Goal: Check status

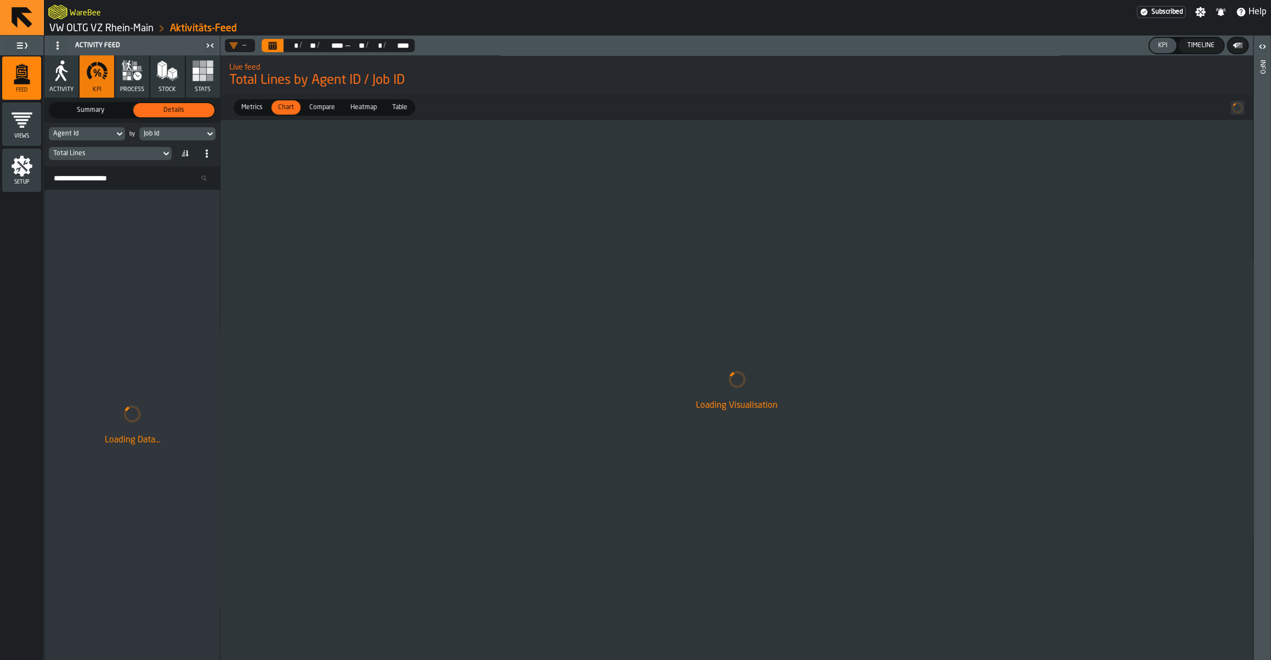
click at [110, 29] on link "VW OLTG VZ Rhein-Main" at bounding box center [101, 28] width 104 height 12
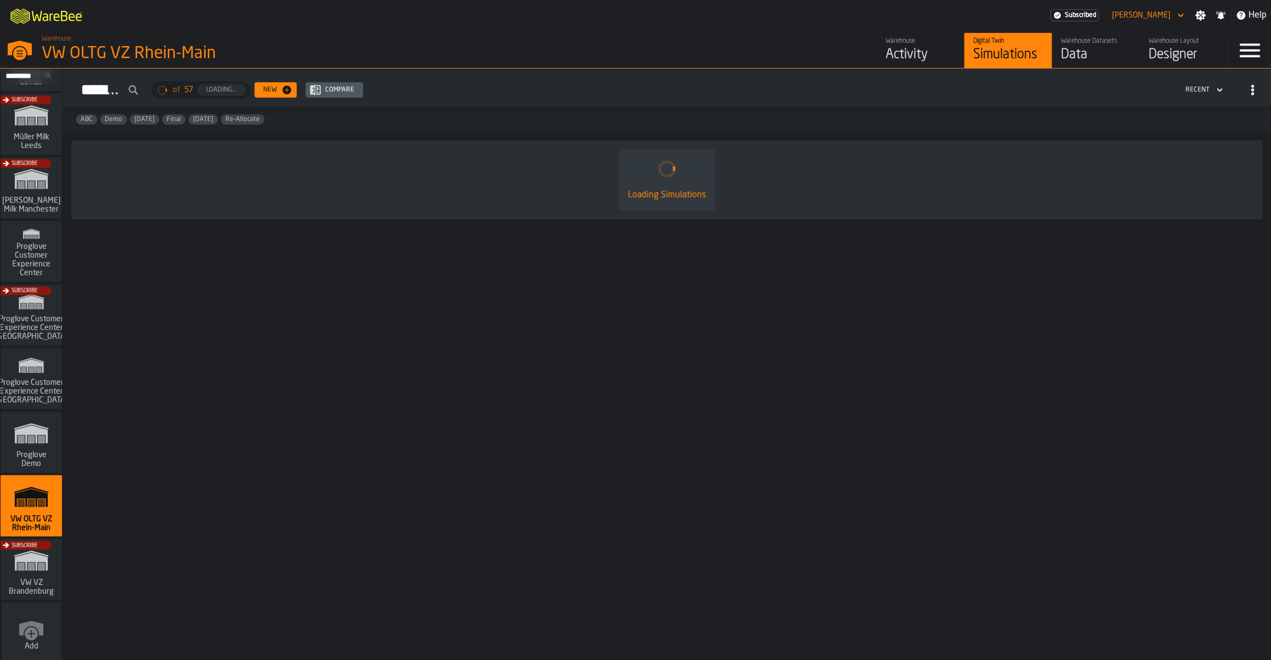
scroll to position [826, 0]
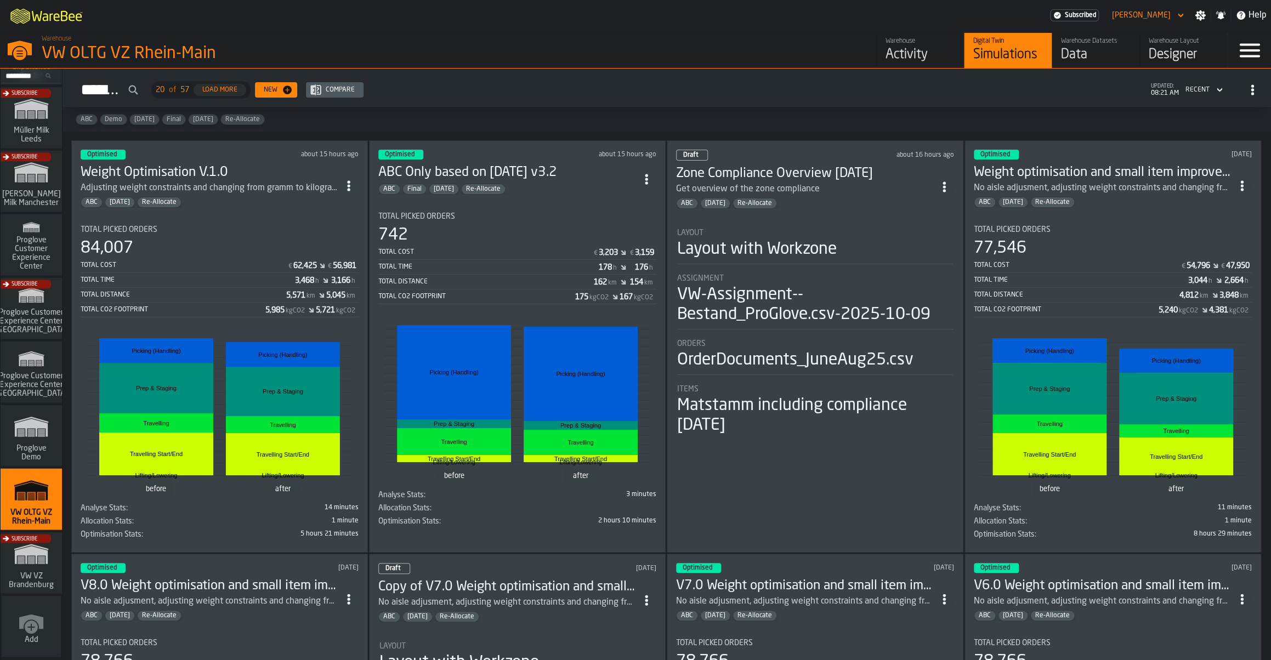
click at [814, 214] on div "Draft about 16 hours ago Zone Compliance Overview 09.10.2025 Get overview of th…" at bounding box center [815, 346] width 297 height 412
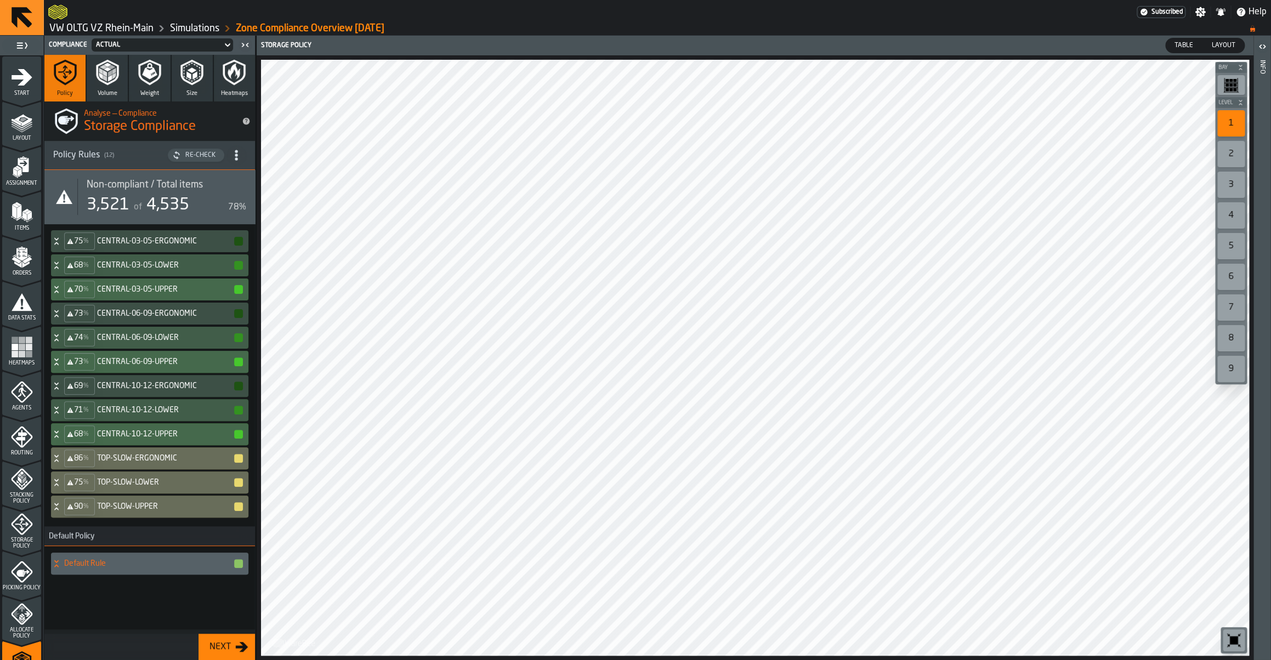
click at [1232, 189] on div "3" at bounding box center [1230, 185] width 27 height 26
click at [151, 239] on h4 "CENTRAL-03-05-ERGONOMIC" at bounding box center [165, 241] width 136 height 9
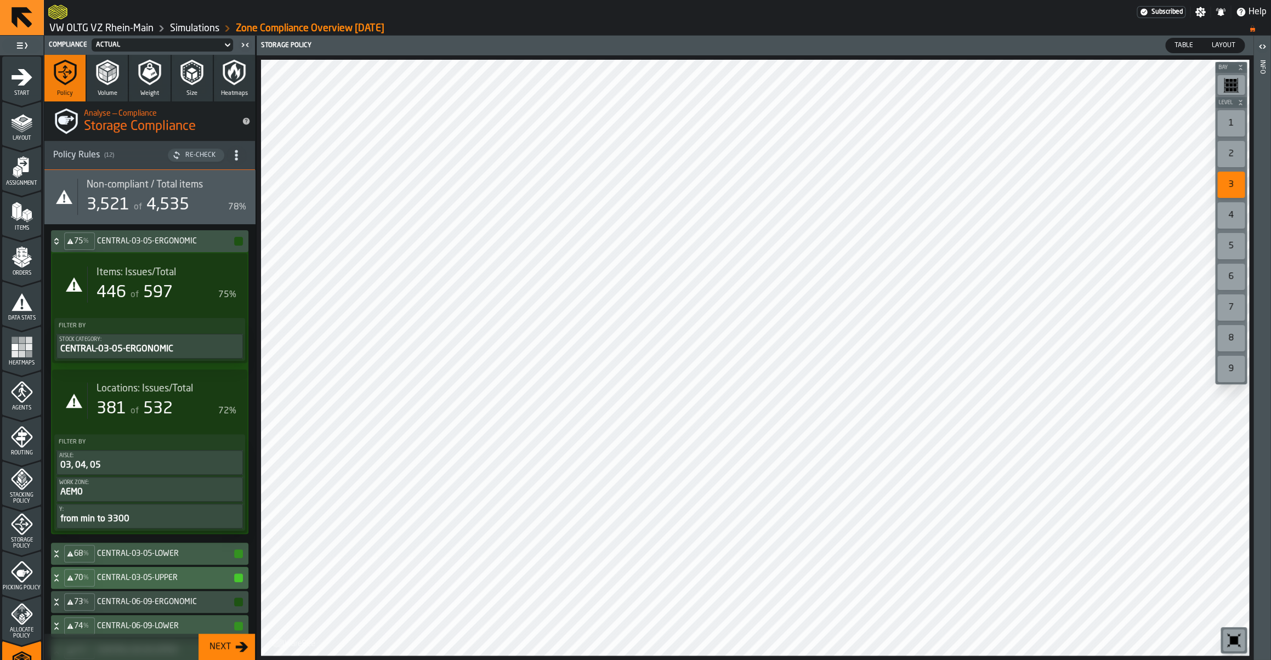
click at [151, 239] on h4 "CENTRAL-03-05-ERGONOMIC" at bounding box center [165, 241] width 136 height 9
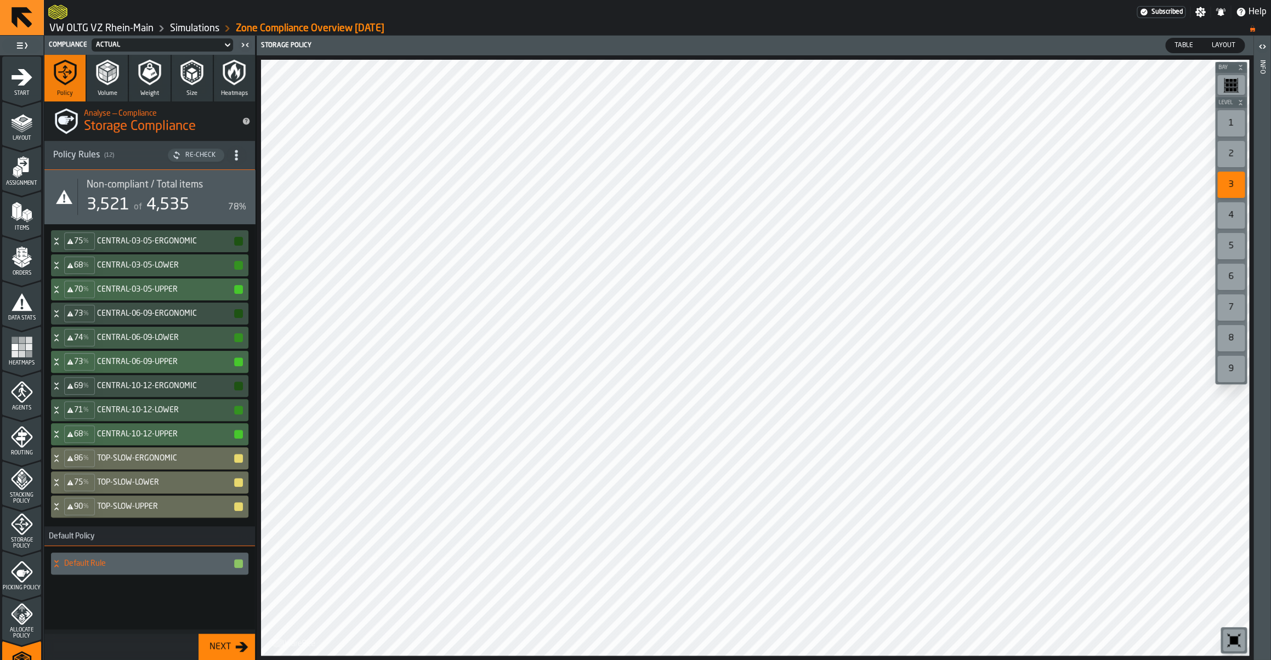
click at [151, 246] on div "75 % CENTRAL-03-05-ERGONOMIC" at bounding box center [147, 241] width 193 height 22
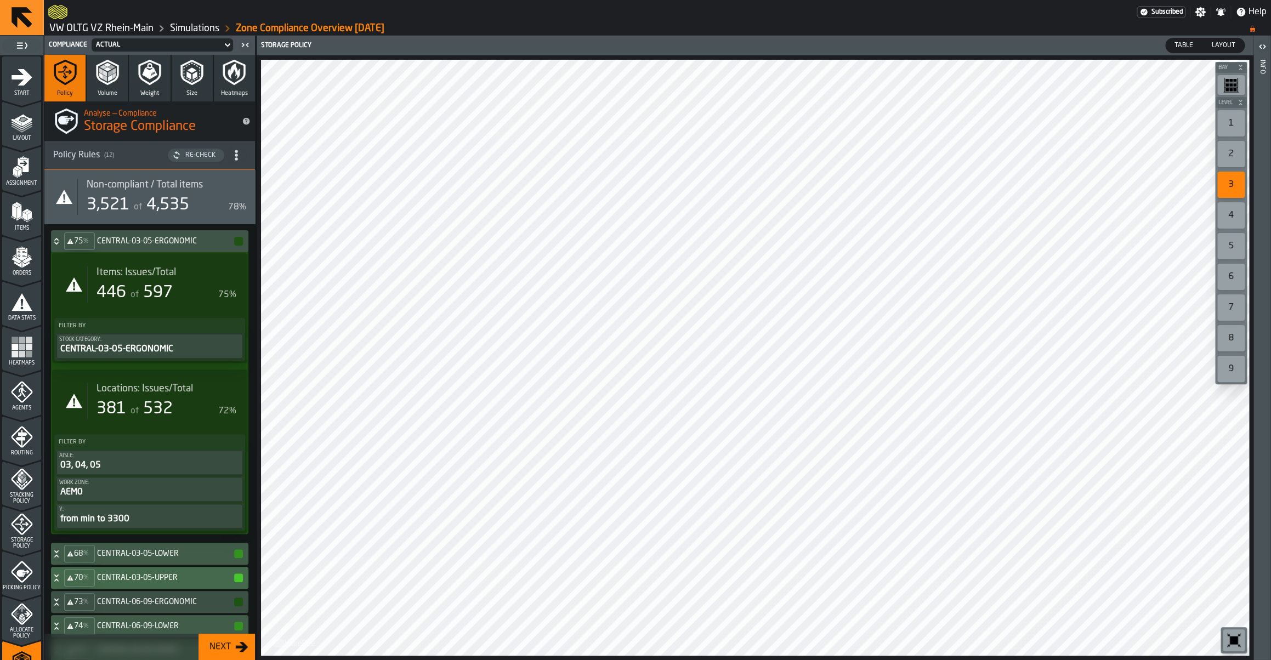
click at [150, 287] on span "597" at bounding box center [158, 293] width 30 height 16
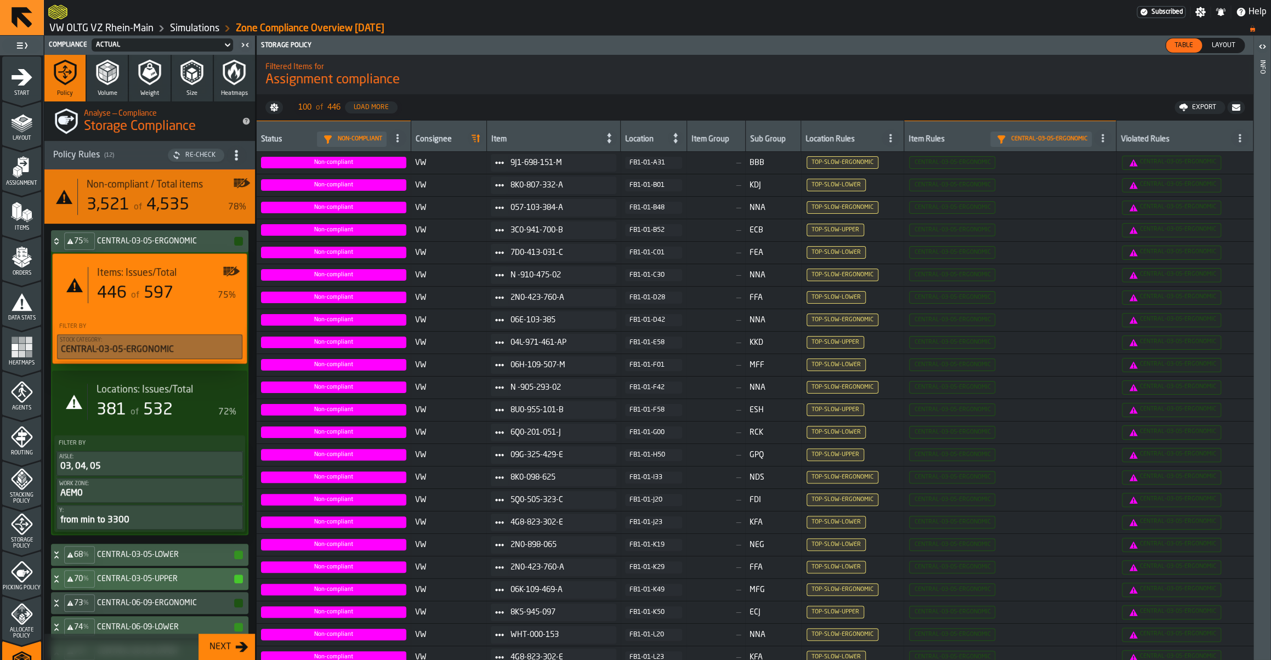
click at [1168, 171] on span "CENTRAL-03-05-ERGONOMIC" at bounding box center [1185, 163] width 128 height 16
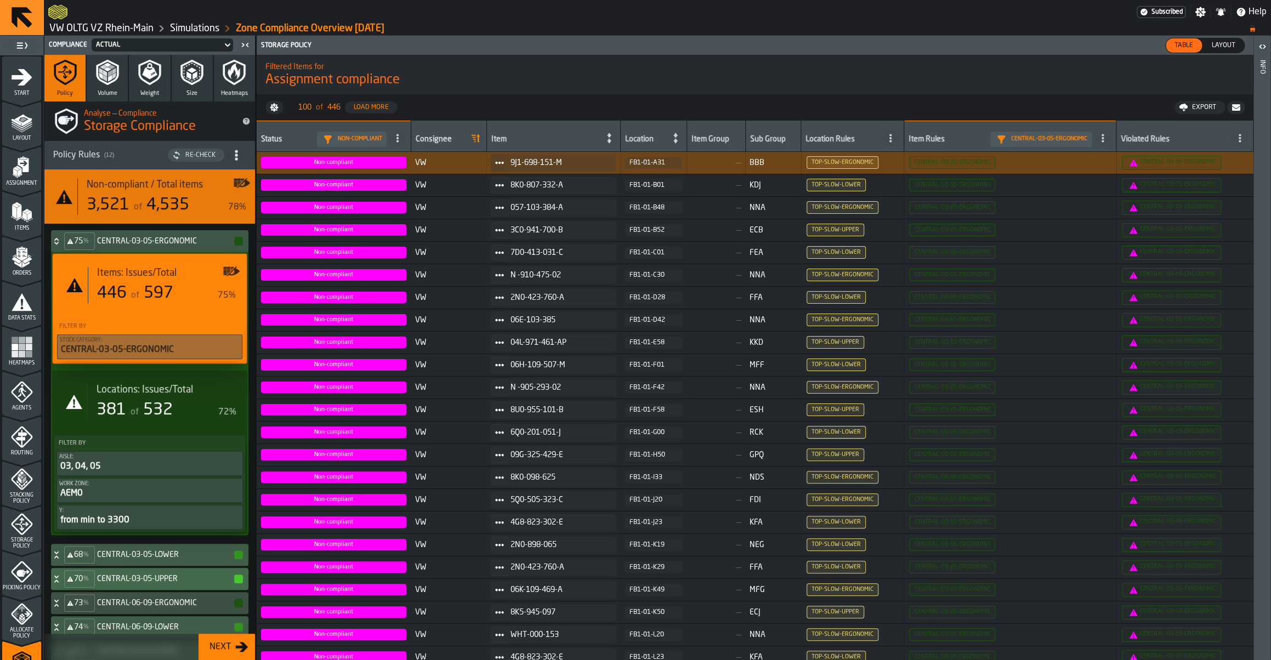
click at [60, 242] on icon at bounding box center [56, 241] width 11 height 9
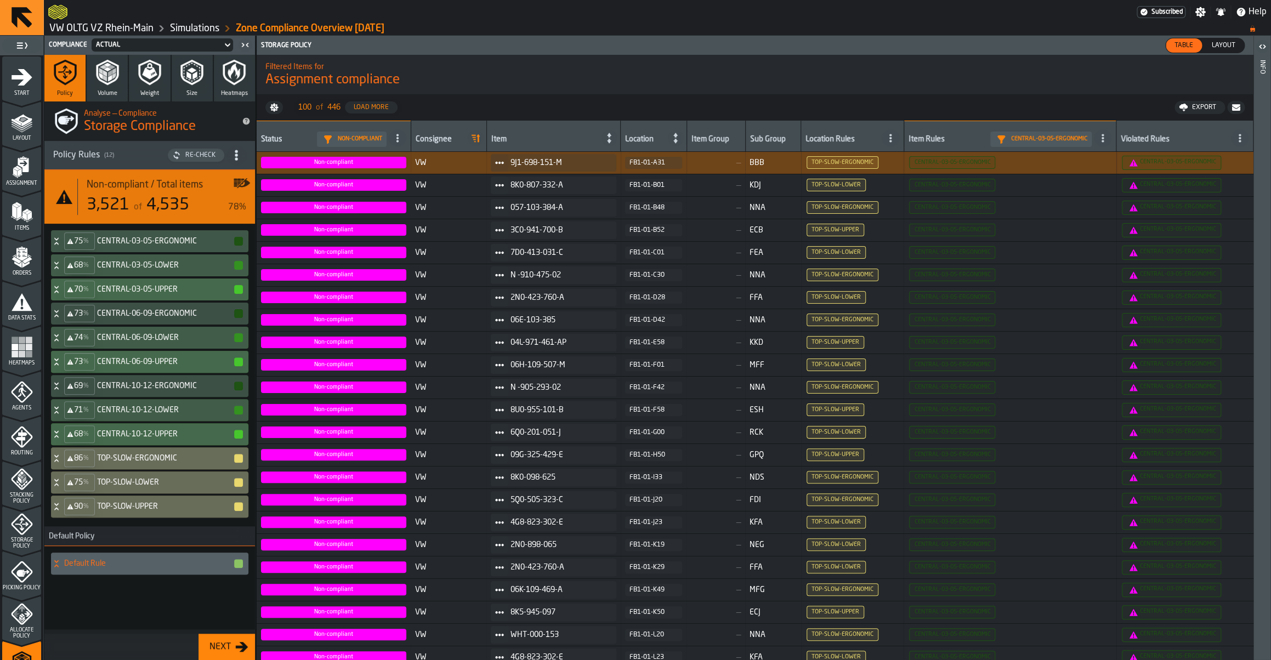
click at [175, 242] on h4 "CENTRAL-03-05-ERGONOMIC" at bounding box center [165, 241] width 136 height 9
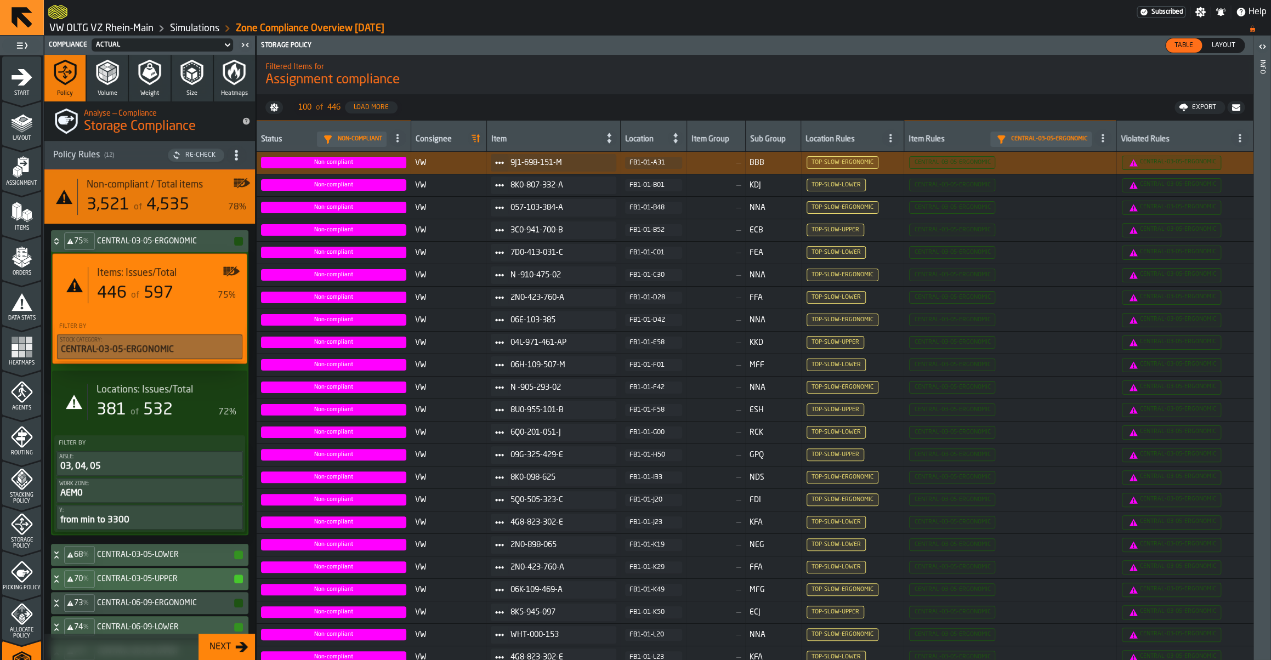
click at [133, 247] on div "75 % CENTRAL-03-05-ERGONOMIC" at bounding box center [147, 241] width 193 height 22
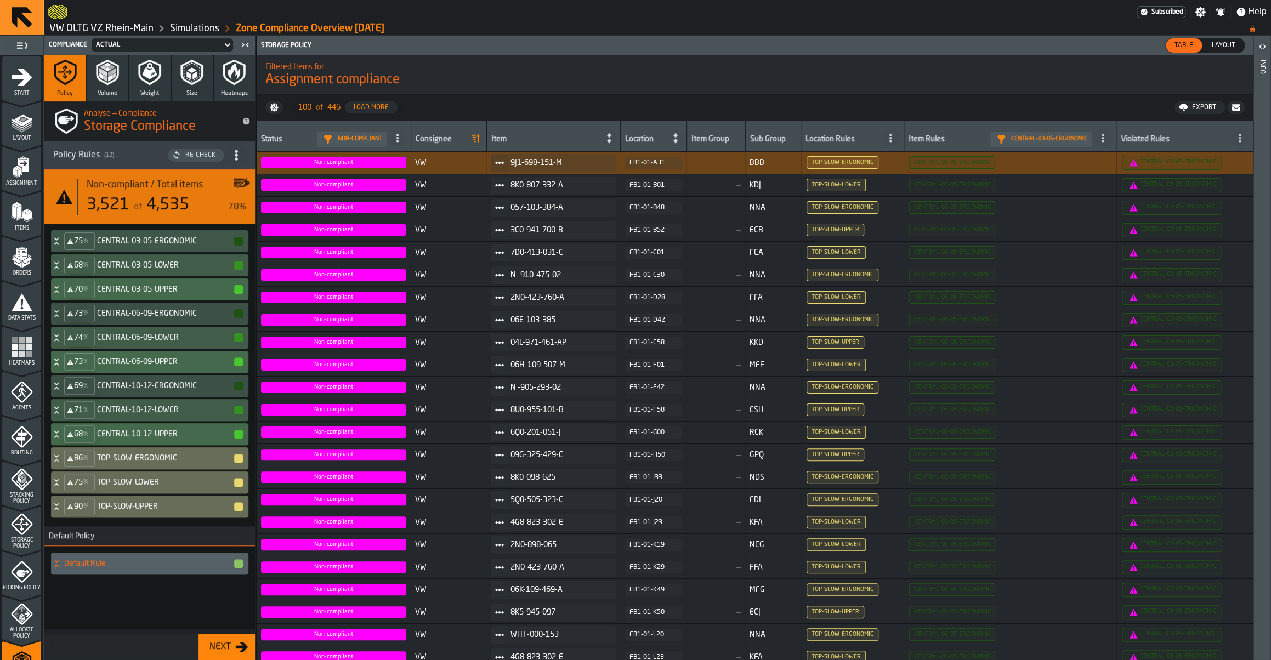
click at [1226, 42] on span "Layout" at bounding box center [1223, 46] width 32 height 10
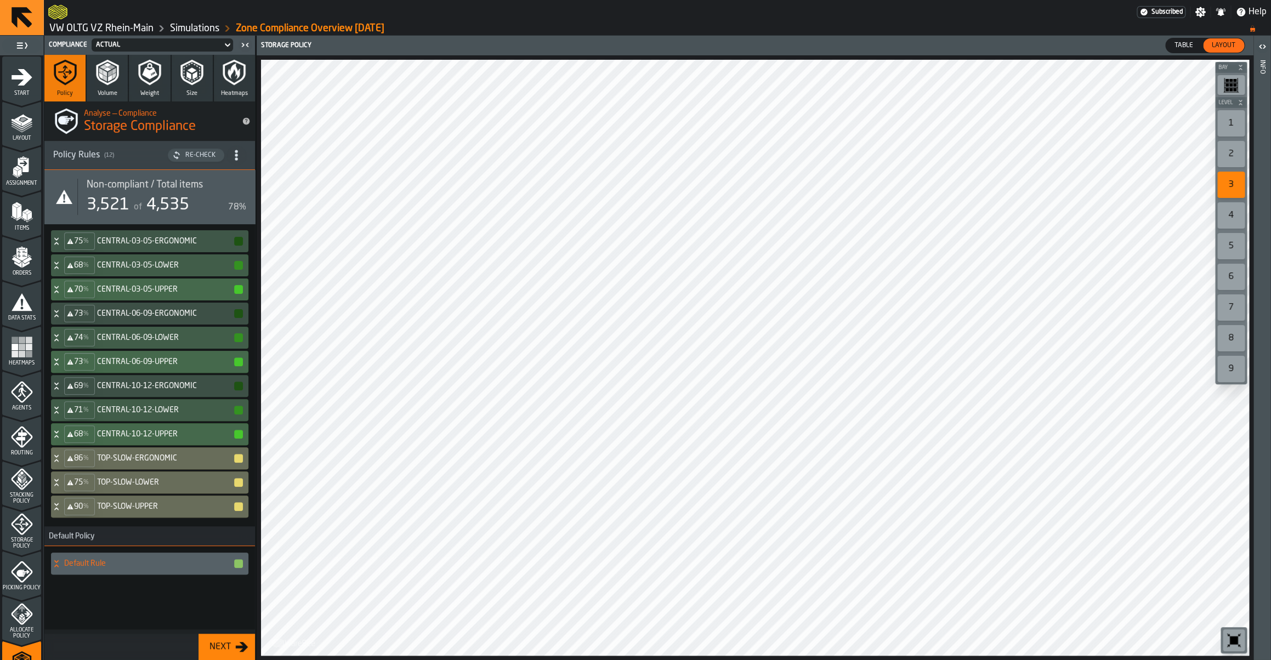
click at [198, 156] on div "Re-Check" at bounding box center [200, 155] width 39 height 8
